Goal: Navigation & Orientation: Find specific page/section

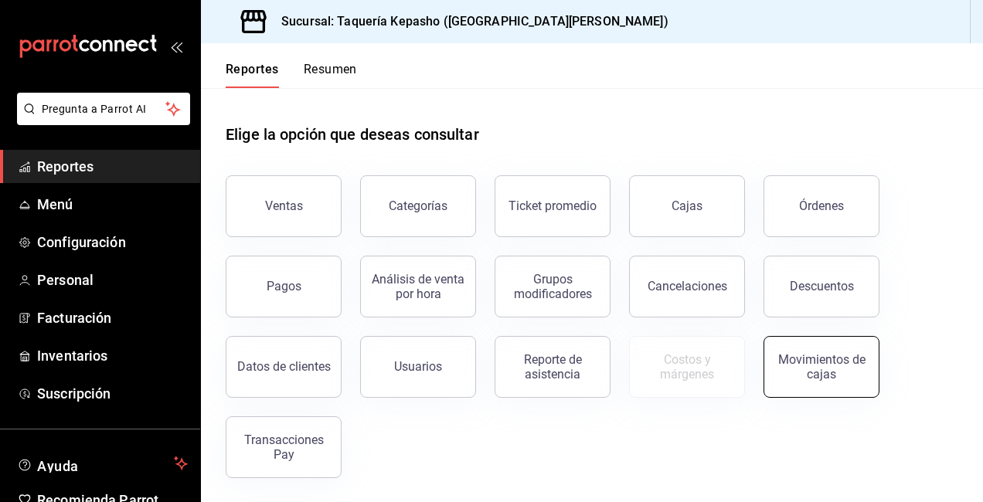
click at [850, 358] on div "Movimientos de cajas" at bounding box center [821, 366] width 96 height 29
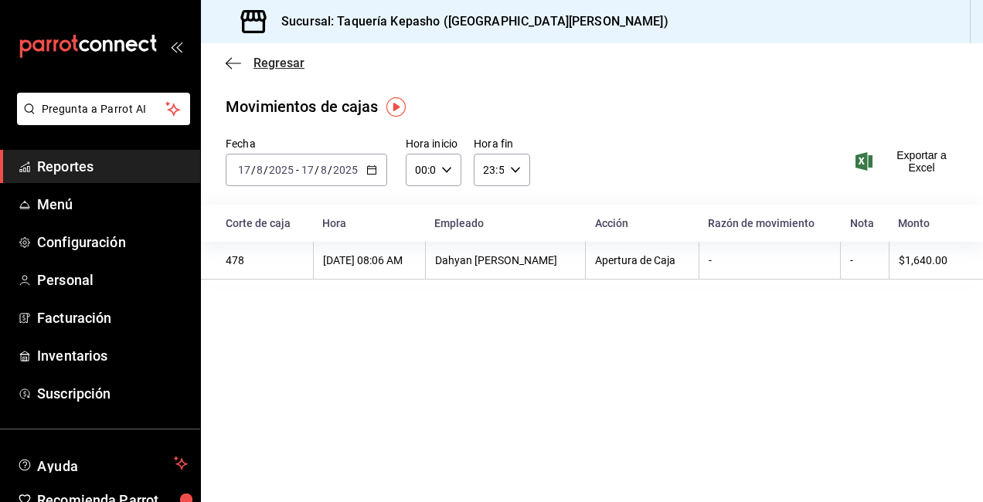
click at [224, 59] on div "Regresar" at bounding box center [592, 62] width 782 height 39
click at [257, 63] on span "Regresar" at bounding box center [278, 63] width 51 height 15
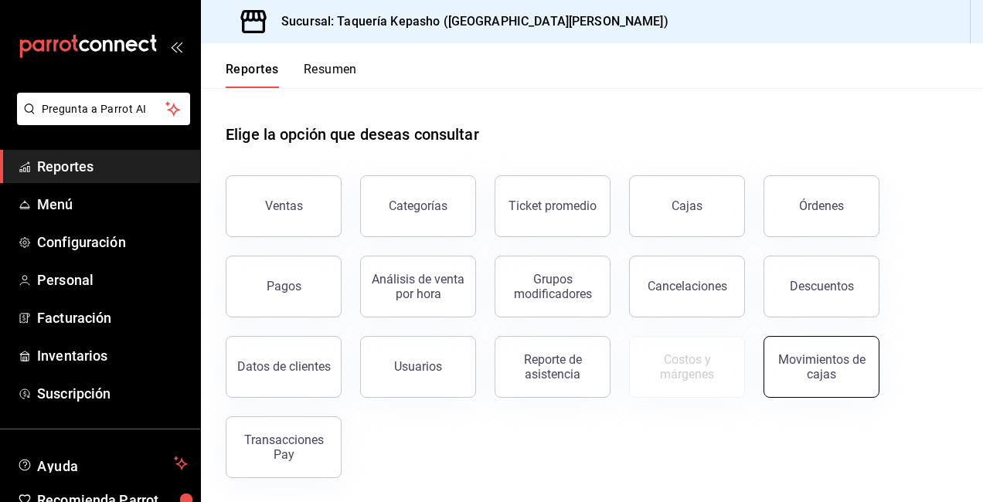
click at [817, 362] on div "Movimientos de cajas" at bounding box center [821, 366] width 96 height 29
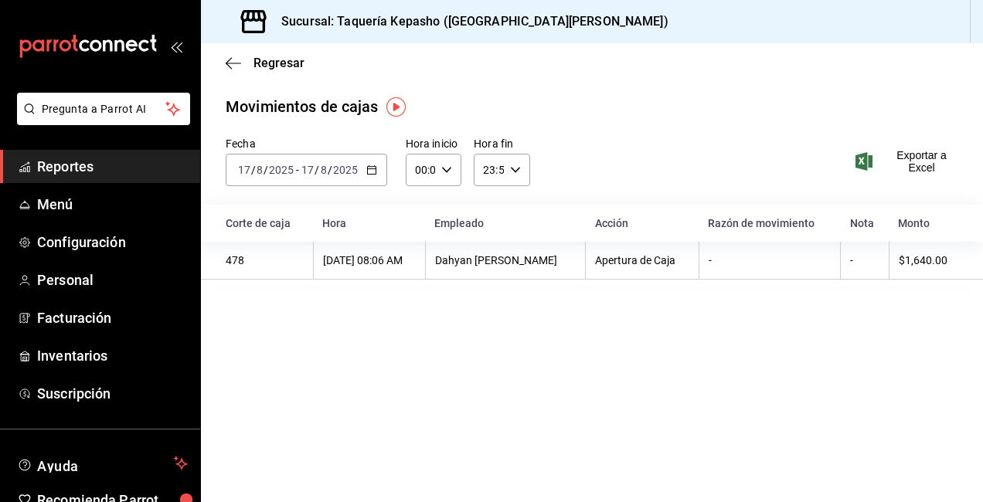
click at [113, 171] on span "Reportes" at bounding box center [112, 166] width 151 height 21
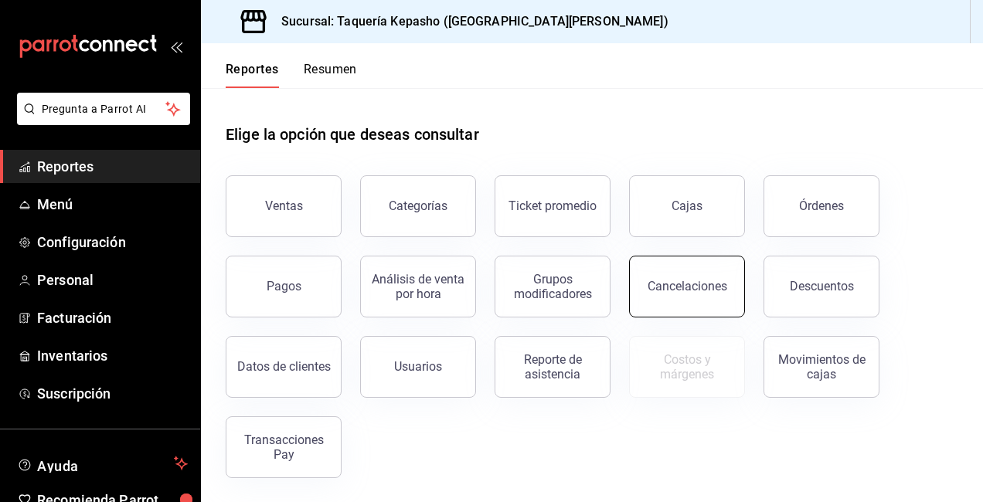
click at [652, 274] on button "Cancelaciones" at bounding box center [687, 287] width 116 height 62
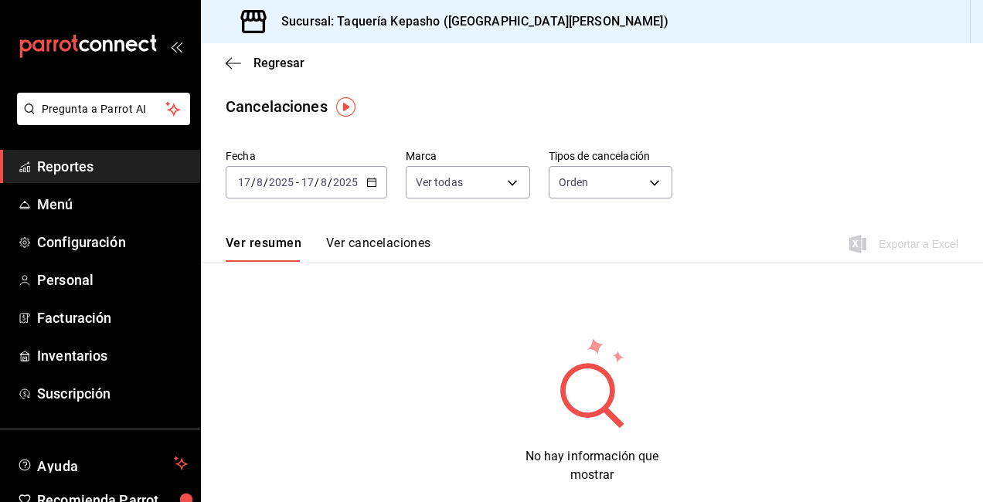
click at [112, 168] on span "Reportes" at bounding box center [112, 166] width 151 height 21
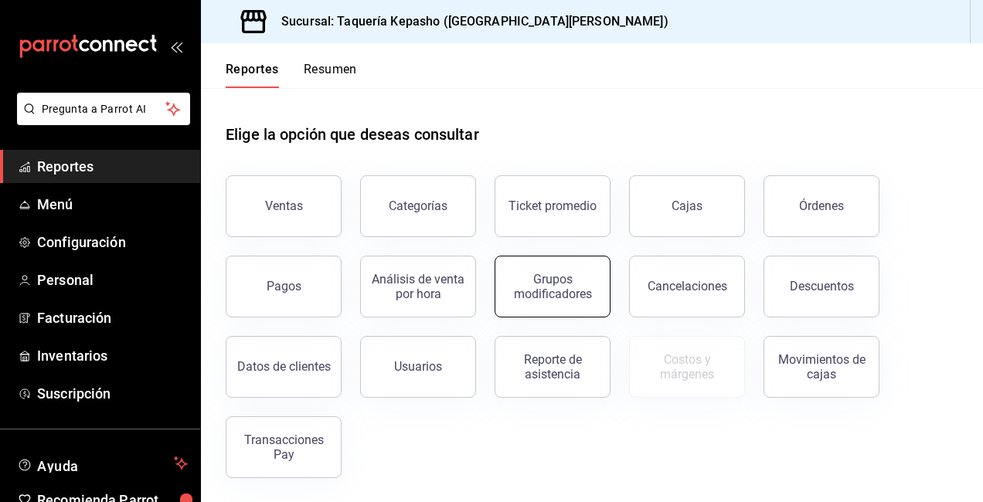
click at [569, 291] on div "Grupos modificadores" at bounding box center [553, 286] width 96 height 29
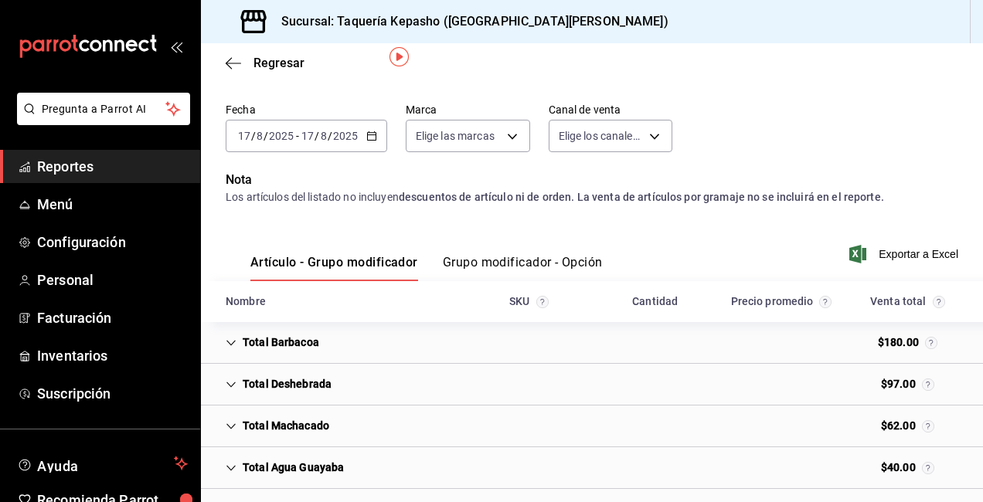
scroll to position [46, 0]
click at [116, 160] on span "Reportes" at bounding box center [112, 166] width 151 height 21
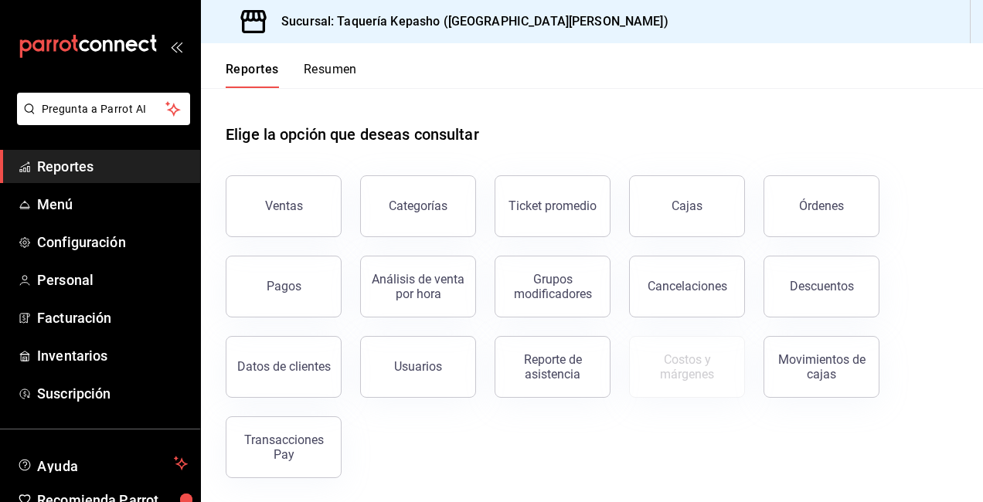
click at [572, 369] on div "Reporte de asistencia" at bounding box center [553, 366] width 96 height 29
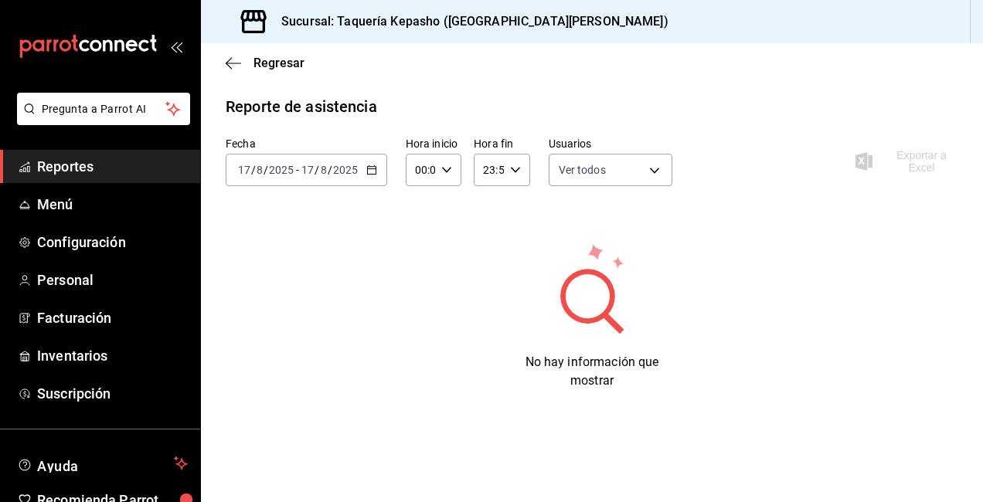
click at [80, 166] on span "Reportes" at bounding box center [112, 166] width 151 height 21
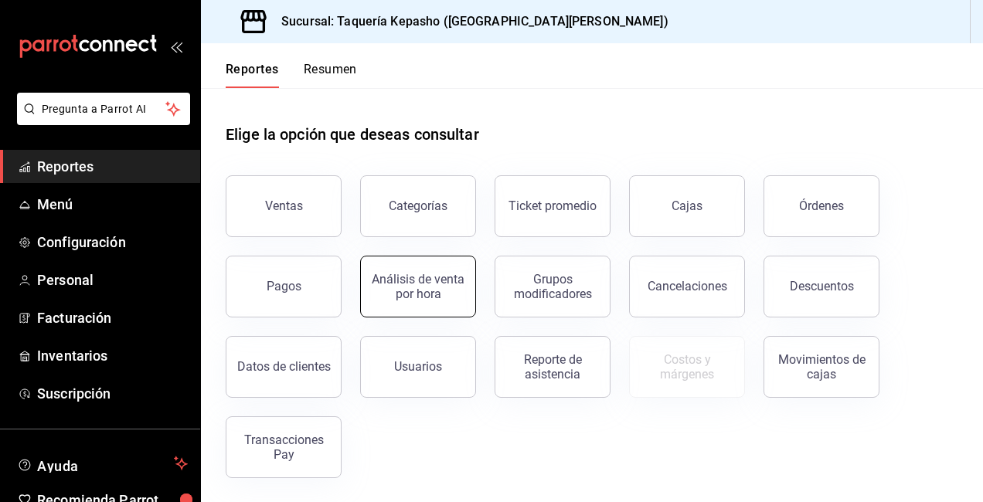
click at [406, 295] on div "Análisis de venta por hora" at bounding box center [418, 286] width 96 height 29
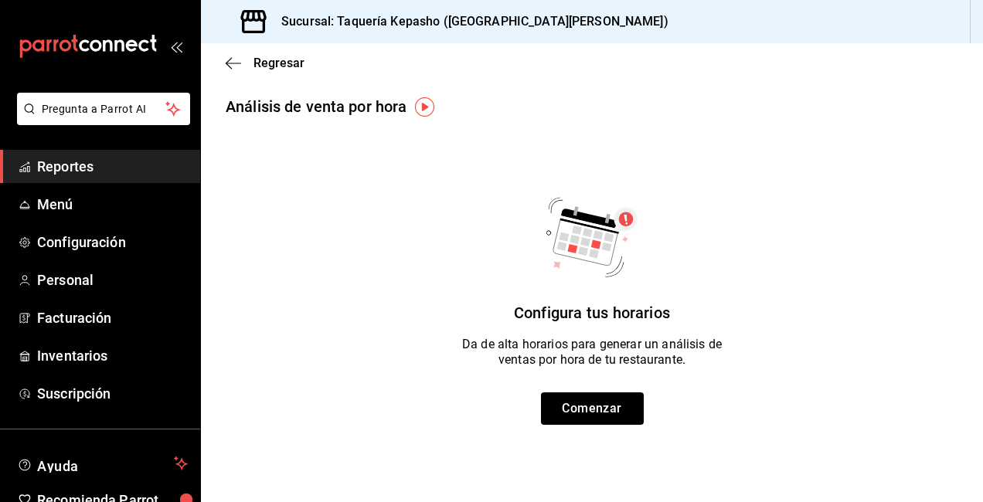
click at [113, 157] on span "Reportes" at bounding box center [112, 166] width 151 height 21
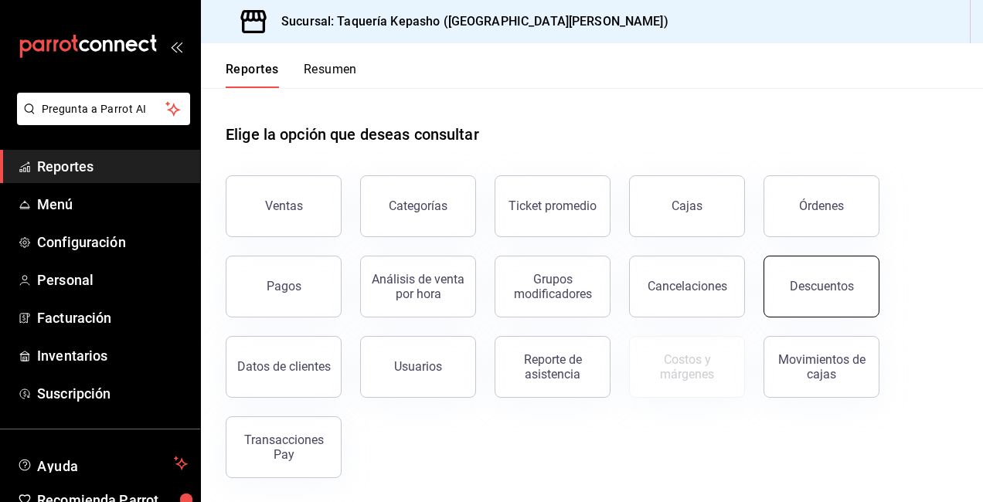
click at [809, 273] on button "Descuentos" at bounding box center [821, 287] width 116 height 62
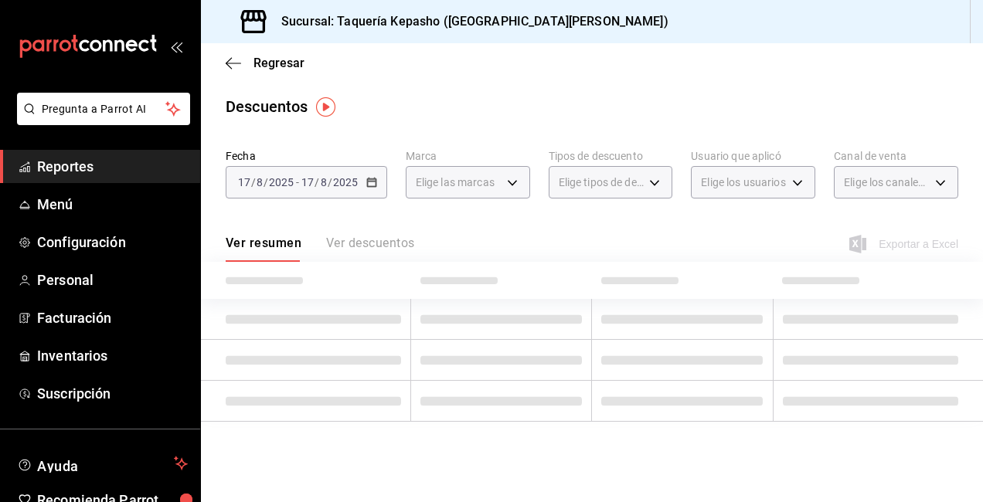
click at [59, 162] on span "Reportes" at bounding box center [112, 166] width 151 height 21
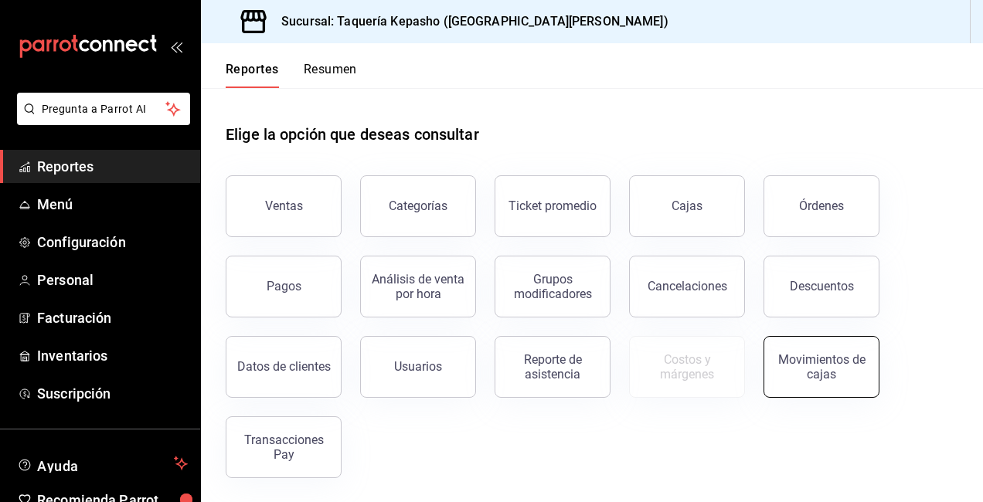
click at [854, 390] on button "Movimientos de cajas" at bounding box center [821, 367] width 116 height 62
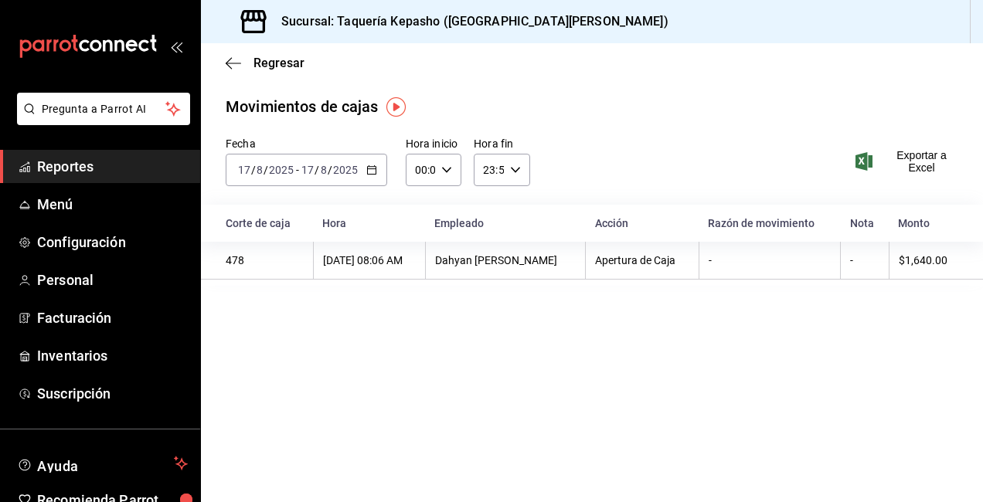
click at [143, 163] on span "Reportes" at bounding box center [112, 166] width 151 height 21
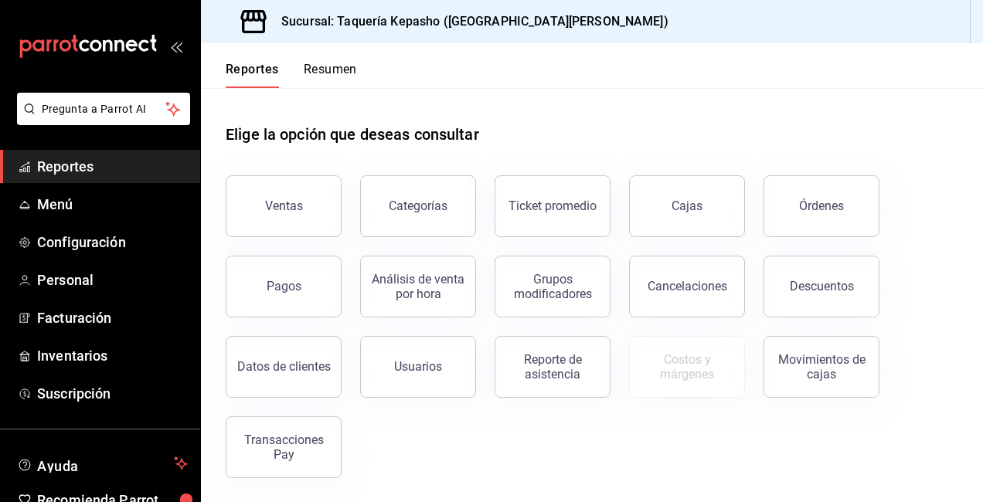
click at [287, 383] on button "Datos de clientes" at bounding box center [284, 367] width 116 height 62
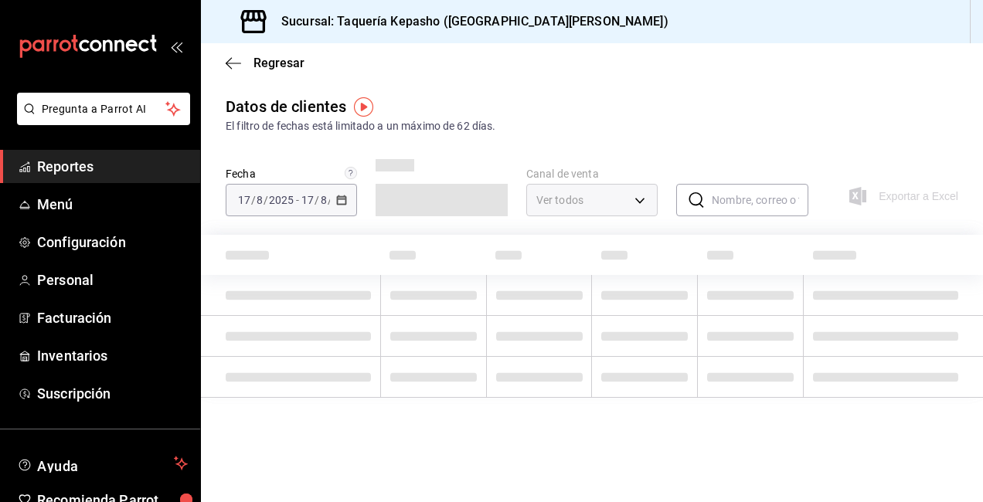
type input "PARROT,DIDI_FOOD,ONLINE"
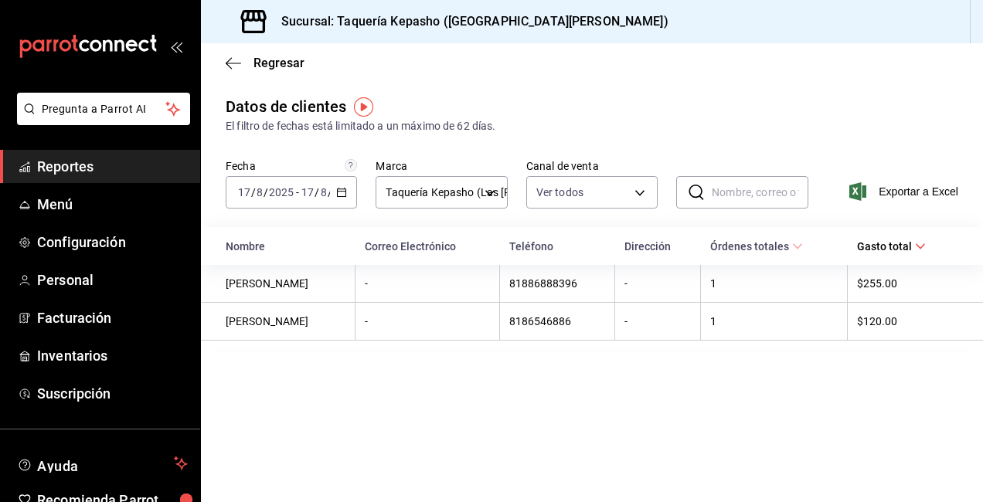
click at [136, 165] on span "Reportes" at bounding box center [112, 166] width 151 height 21
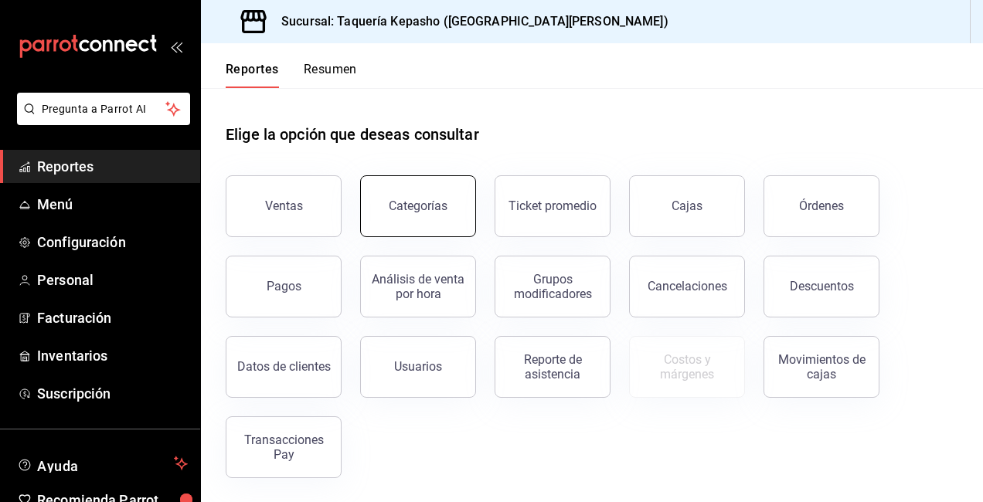
click at [391, 212] on div "Categorías" at bounding box center [418, 206] width 59 height 15
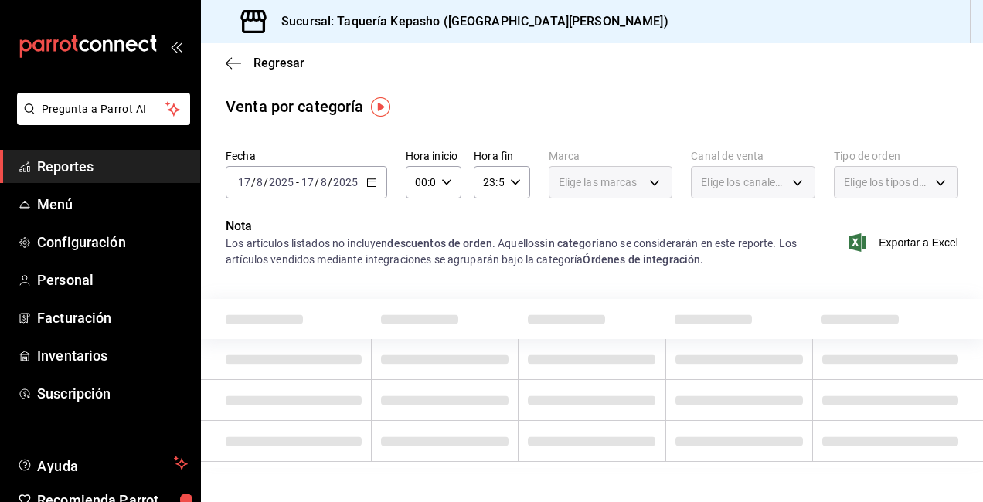
click at [142, 166] on span "Reportes" at bounding box center [112, 166] width 151 height 21
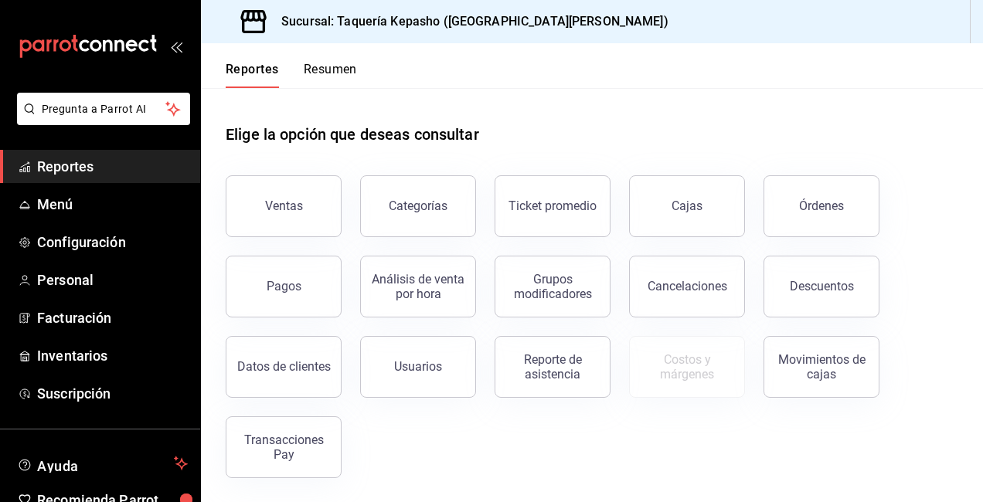
drag, startPoint x: 712, startPoint y: 204, endPoint x: 718, endPoint y: 194, distance: 11.8
click at [712, 201] on button "Cajas" at bounding box center [687, 206] width 116 height 62
click at [715, 199] on html "Pregunta a Parrot AI Reportes Menú Configuración Personal Facturación Inventari…" at bounding box center [491, 251] width 983 height 502
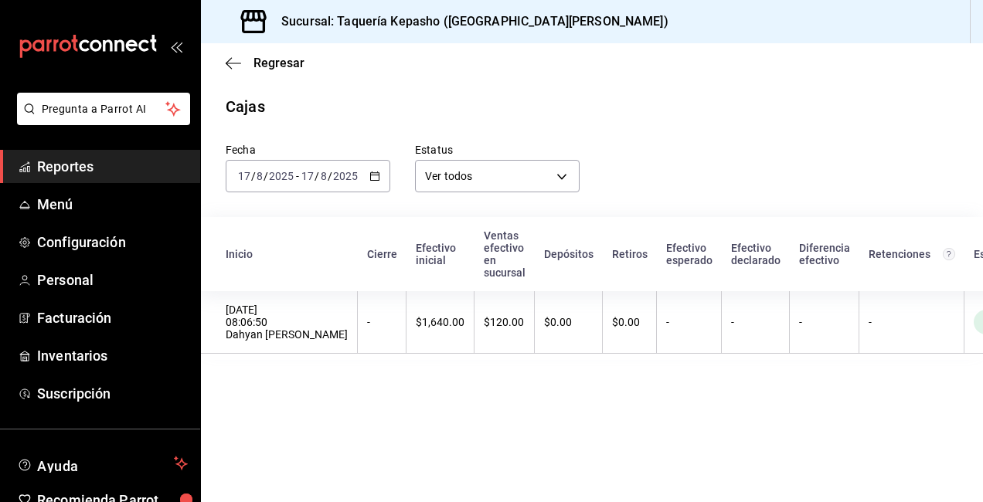
click at [144, 165] on span "Reportes" at bounding box center [112, 166] width 151 height 21
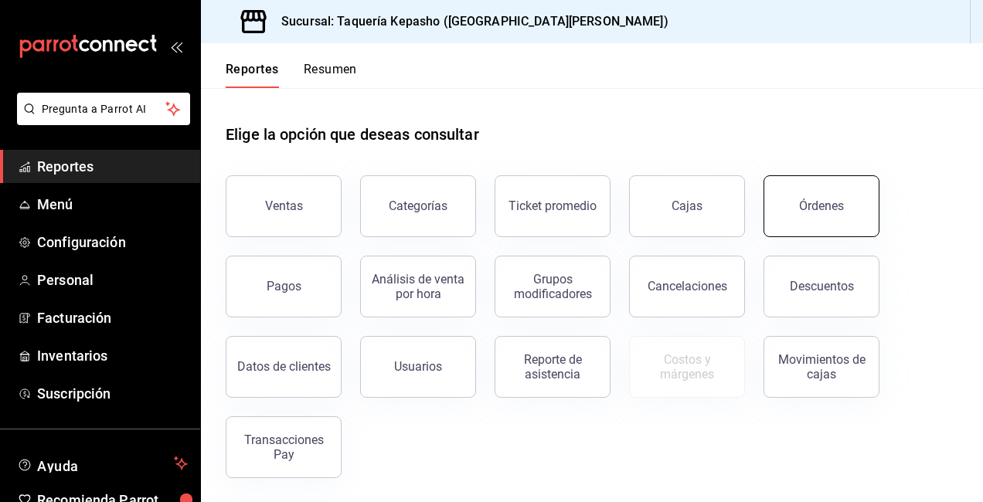
click at [841, 199] on button "Órdenes" at bounding box center [821, 206] width 116 height 62
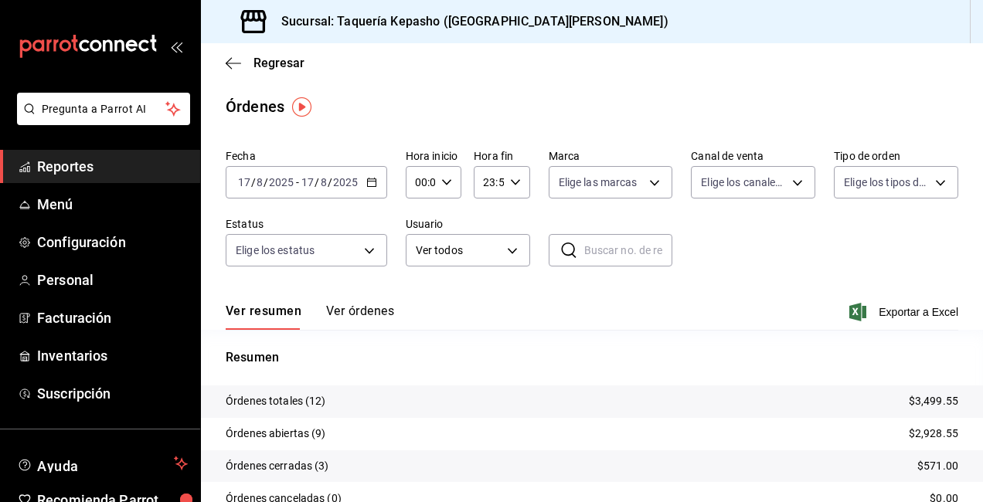
scroll to position [104, 0]
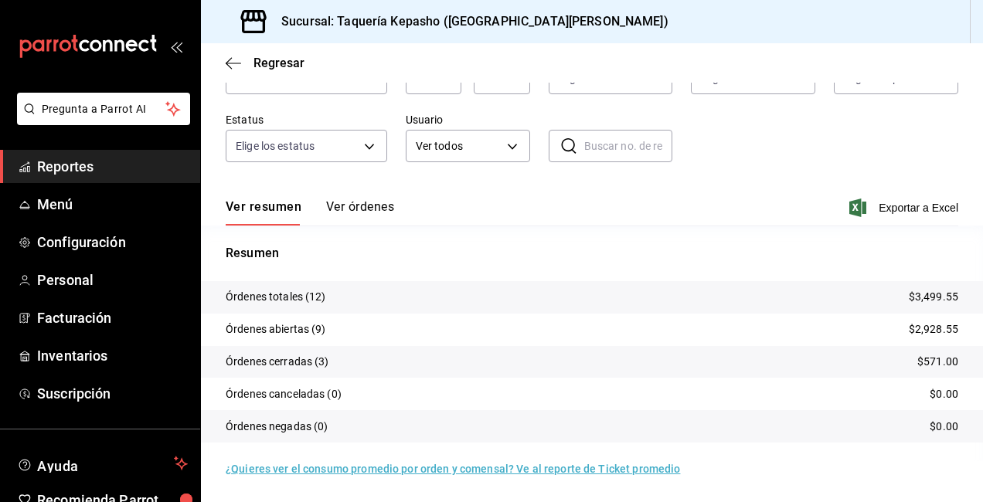
click at [160, 158] on span "Reportes" at bounding box center [112, 166] width 151 height 21
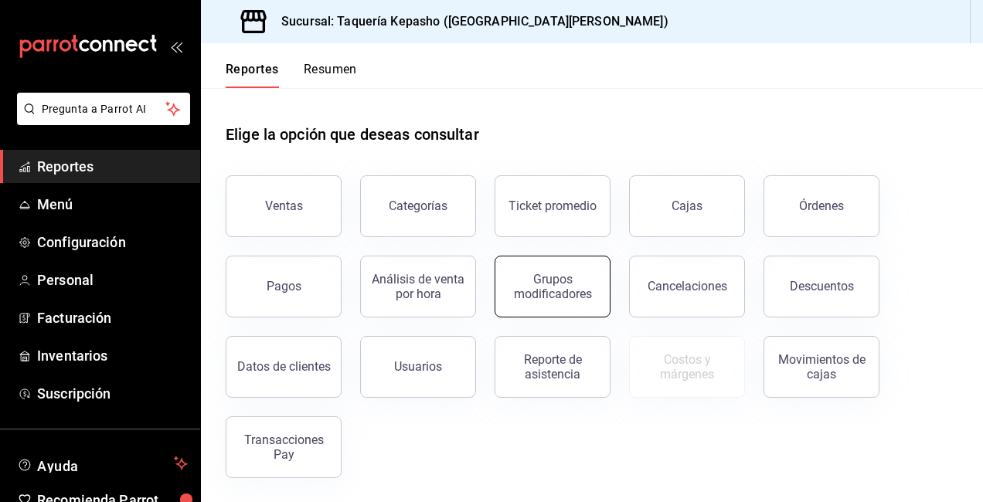
click at [539, 291] on div "Grupos modificadores" at bounding box center [553, 286] width 96 height 29
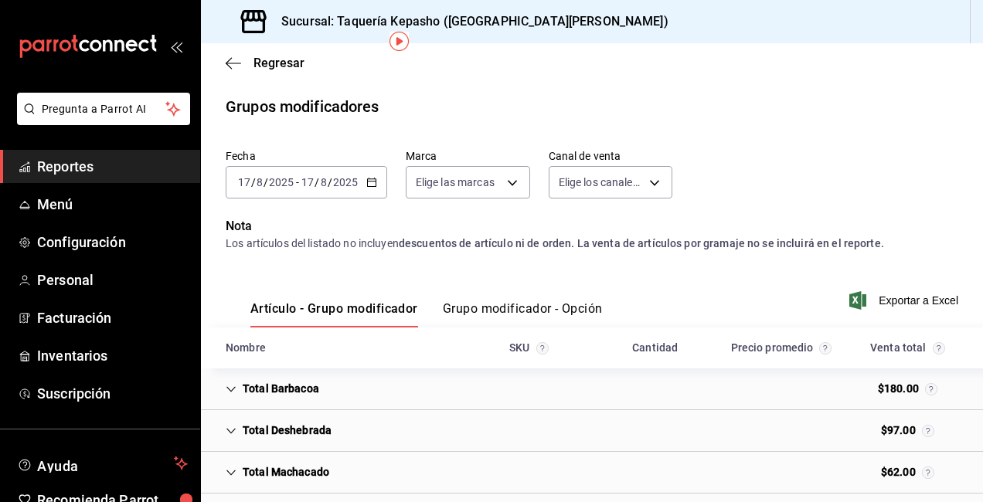
scroll to position [155, 0]
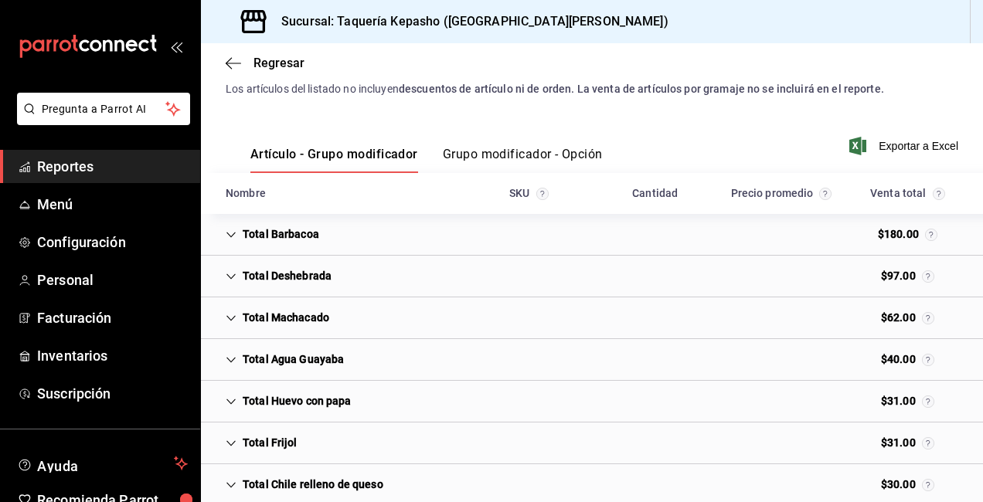
click at [126, 168] on span "Reportes" at bounding box center [112, 166] width 151 height 21
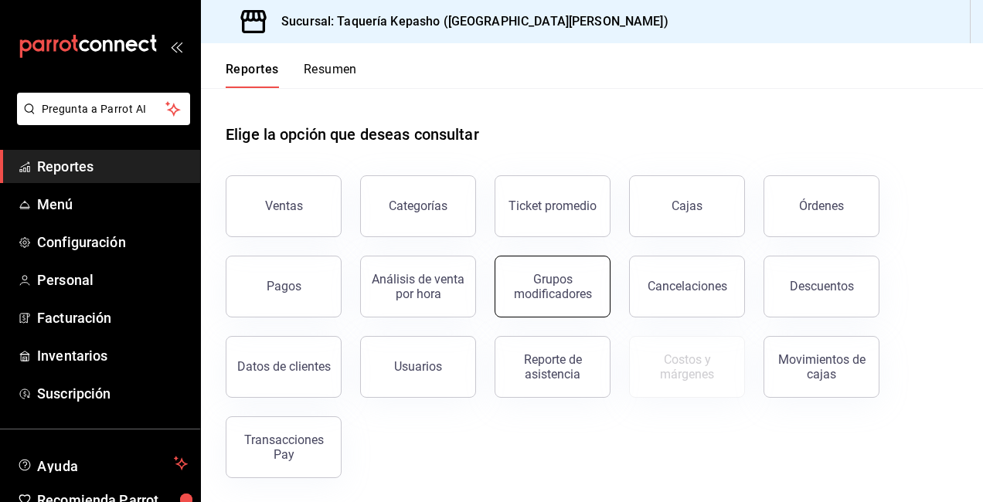
click at [588, 287] on div "Grupos modificadores" at bounding box center [553, 286] width 96 height 29
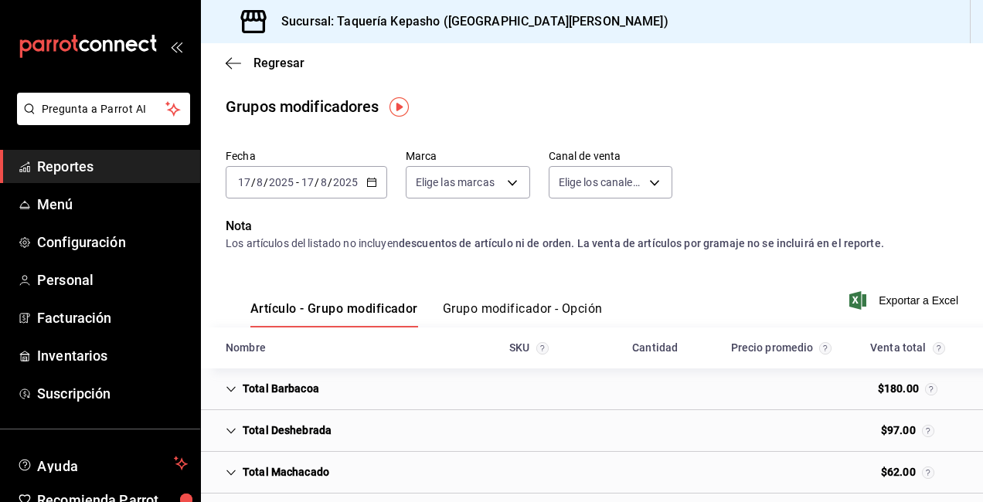
click at [116, 157] on span "Reportes" at bounding box center [112, 166] width 151 height 21
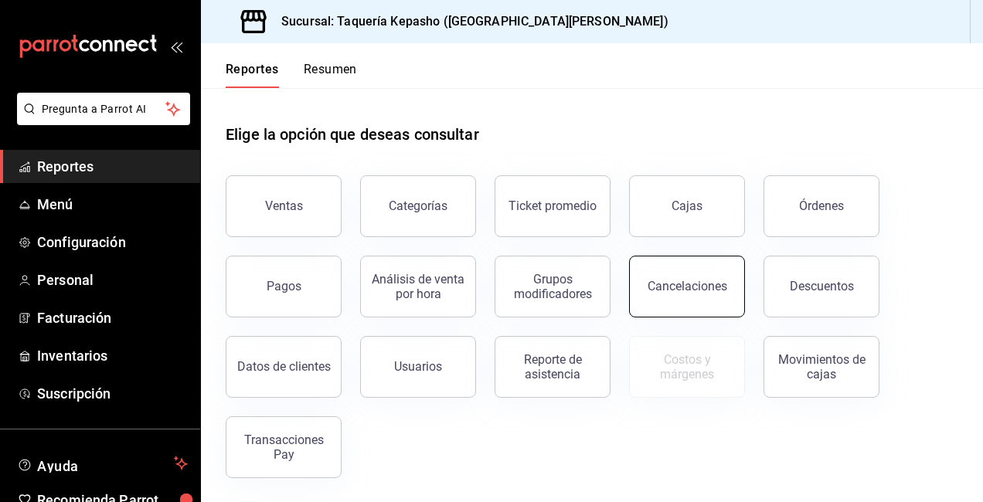
click at [678, 287] on div "Cancelaciones" at bounding box center [687, 286] width 80 height 15
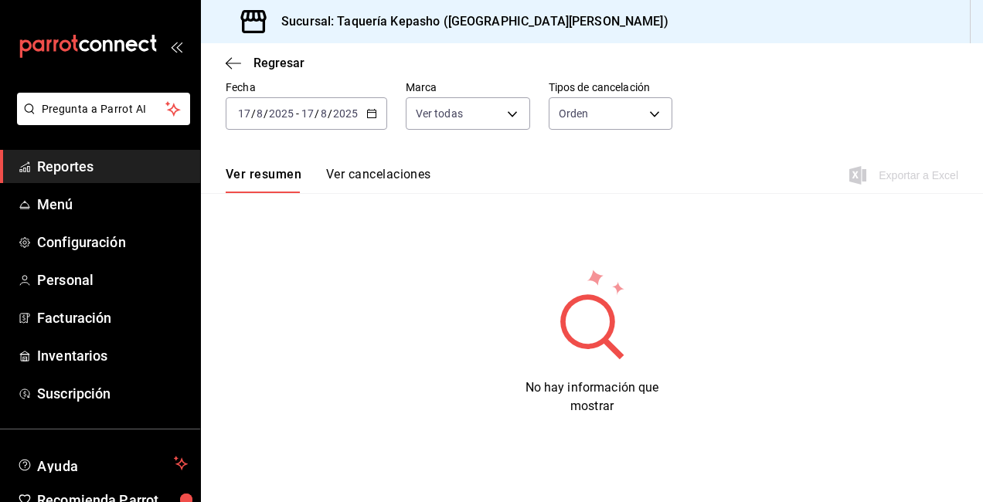
scroll to position [81, 0]
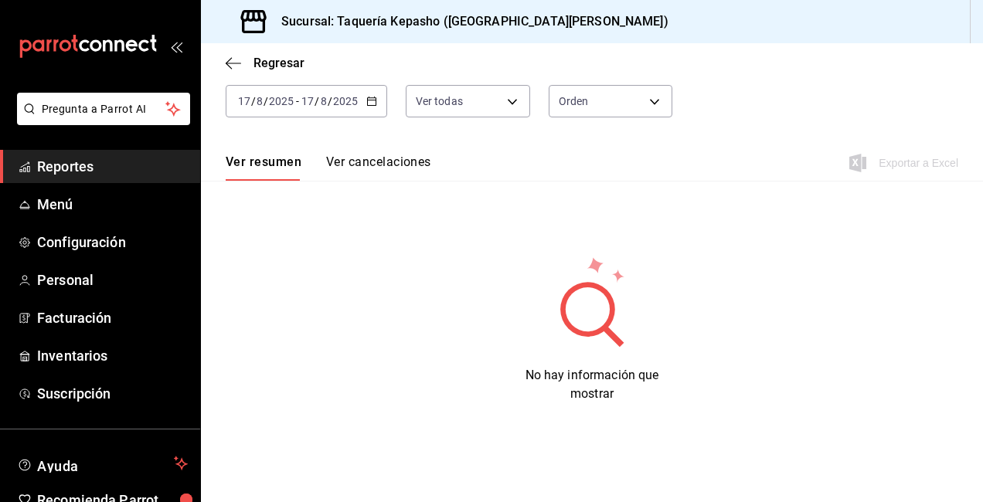
click at [72, 175] on span "Reportes" at bounding box center [112, 166] width 151 height 21
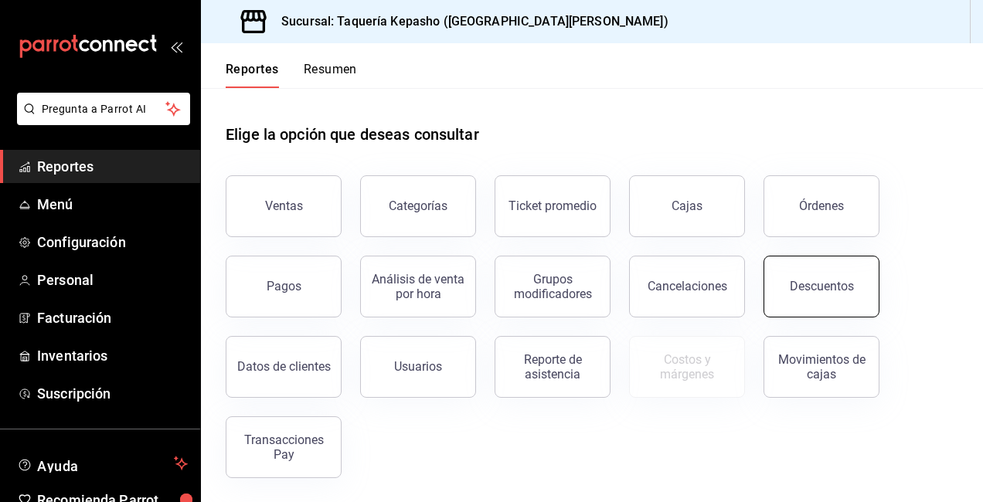
click at [849, 284] on div "Descuentos" at bounding box center [822, 286] width 64 height 15
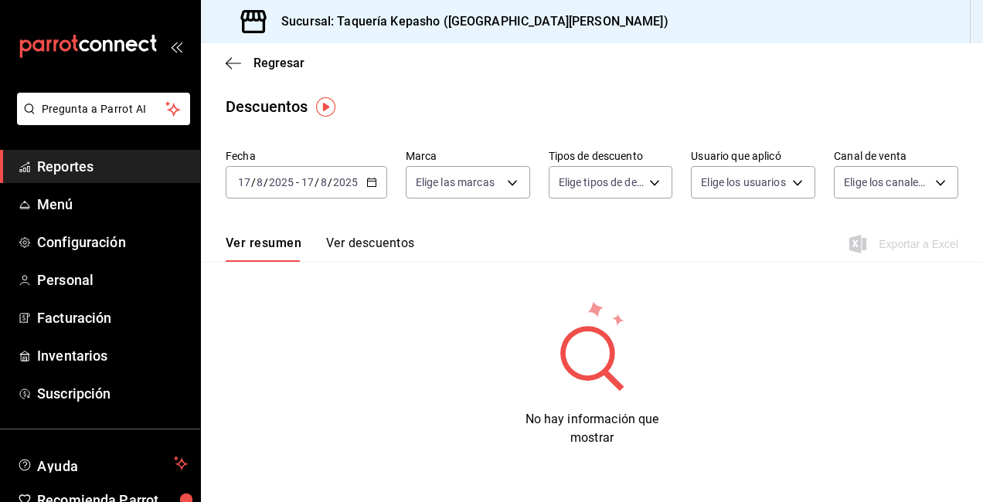
click at [148, 169] on span "Reportes" at bounding box center [112, 166] width 151 height 21
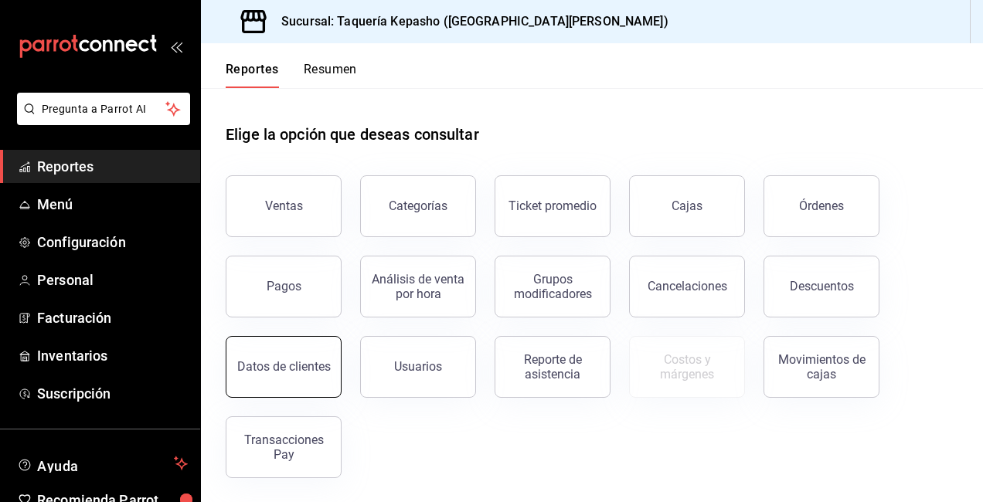
click at [315, 398] on div "Transacciones Pay" at bounding box center [274, 438] width 134 height 80
click at [314, 368] on div "Datos de clientes" at bounding box center [283, 366] width 93 height 15
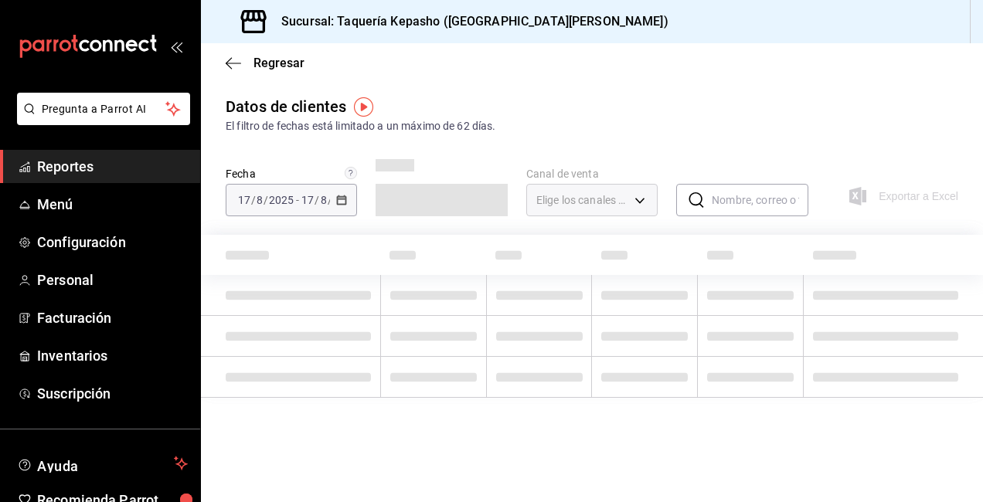
type input "PARROT,DIDI_FOOD,ONLINE"
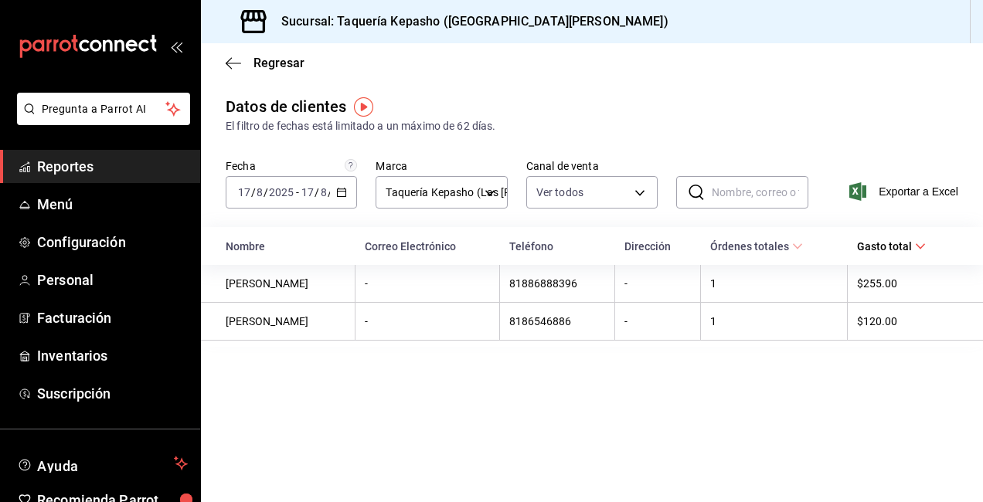
click at [164, 155] on link "Reportes" at bounding box center [100, 166] width 200 height 33
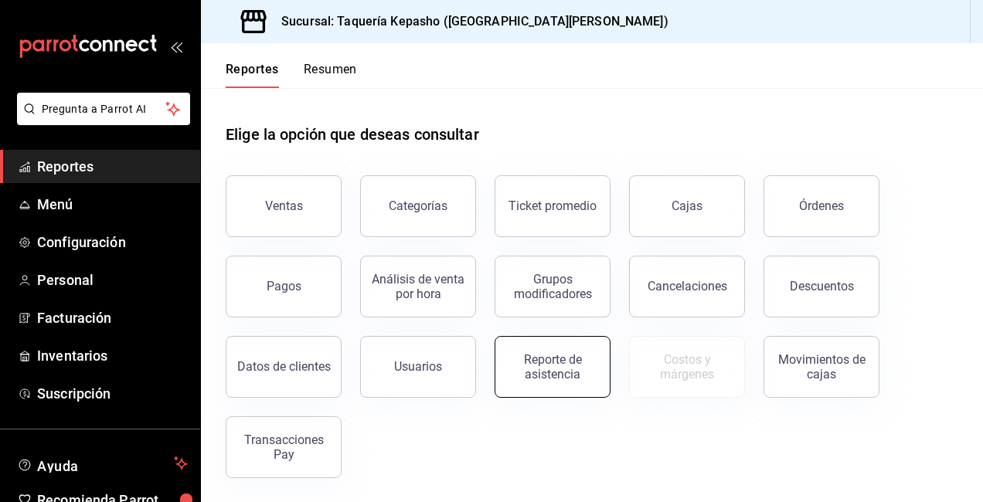
click at [582, 372] on div "Reporte de asistencia" at bounding box center [553, 366] width 96 height 29
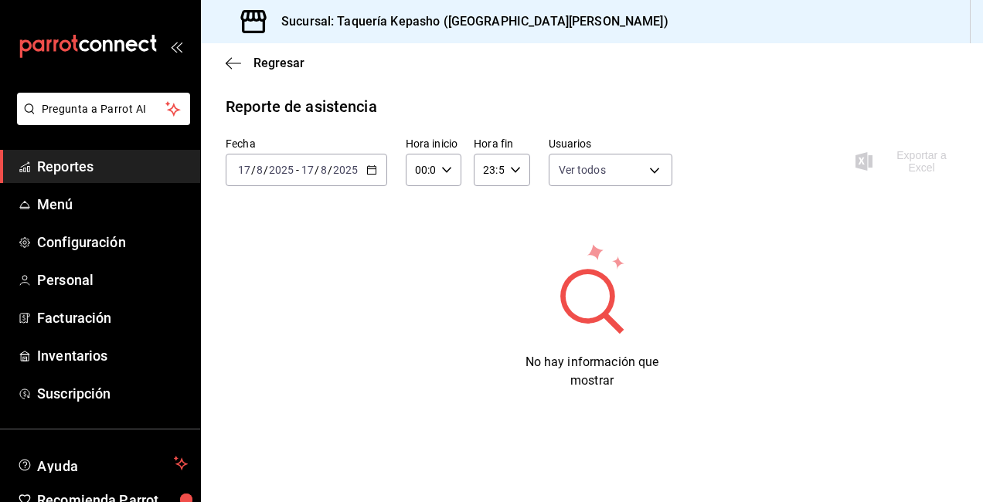
click at [90, 178] on link "Reportes" at bounding box center [100, 166] width 200 height 33
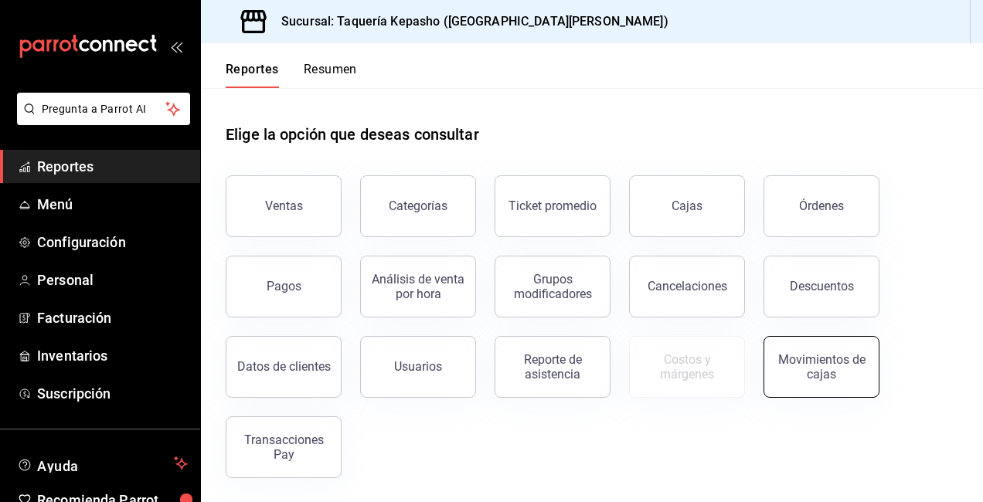
click at [814, 372] on div "Movimientos de cajas" at bounding box center [821, 366] width 96 height 29
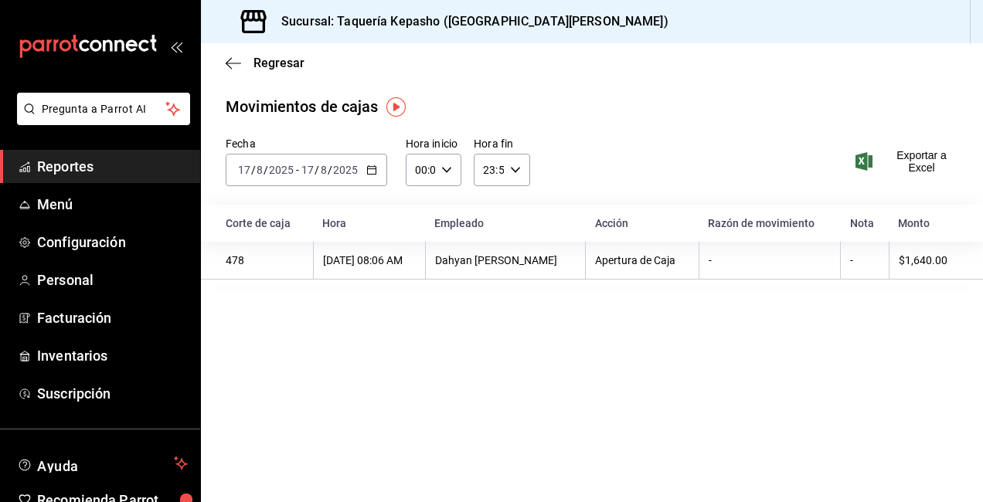
click at [103, 167] on span "Reportes" at bounding box center [112, 166] width 151 height 21
